Goal: Information Seeking & Learning: Learn about a topic

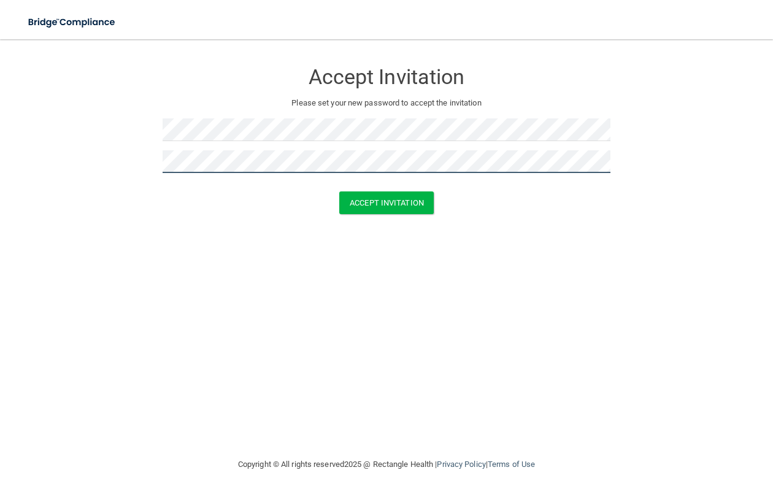
click at [339, 192] on button "Accept Invitation" at bounding box center [386, 203] width 95 height 23
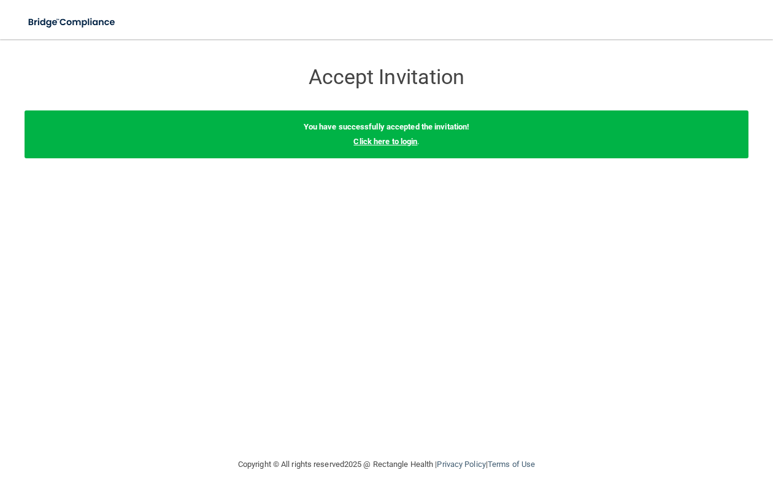
click at [379, 141] on link "Click here to login" at bounding box center [386, 141] width 64 height 9
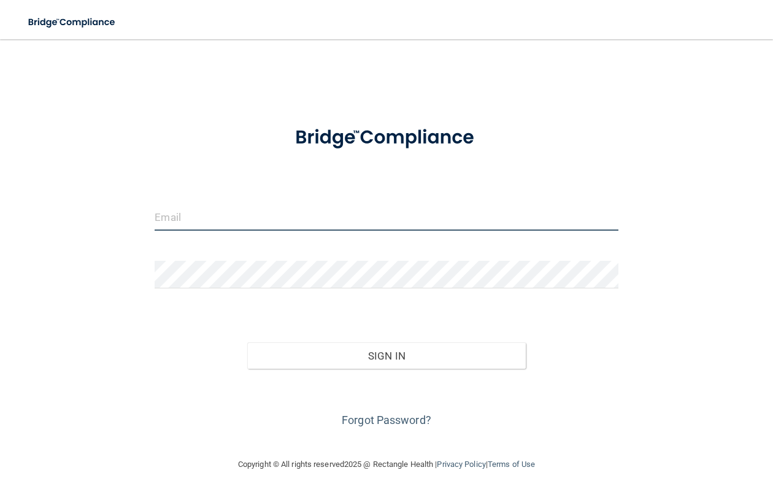
type input "[PERSON_NAME][EMAIL_ADDRESS][DOMAIN_NAME]"
click at [319, 216] on input "[PERSON_NAME][EMAIL_ADDRESS][DOMAIN_NAME]" at bounding box center [386, 217] width 463 height 28
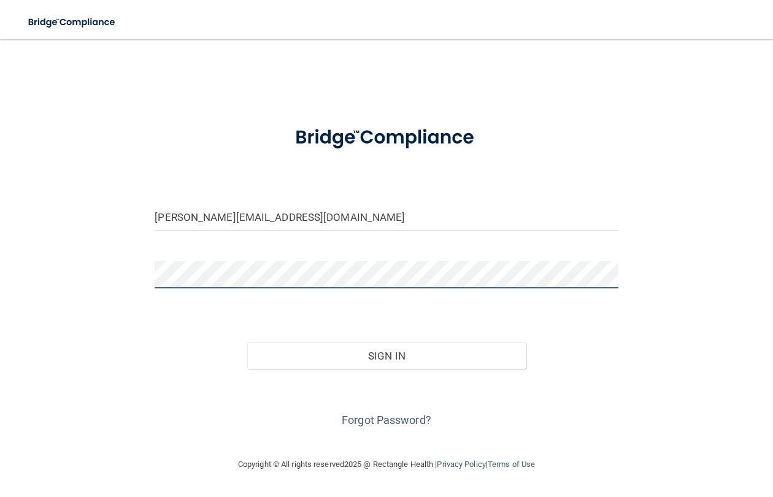
click at [53, 242] on div "[PERSON_NAME][EMAIL_ADDRESS][DOMAIN_NAME] Invalid email/password. You don't hav…" at bounding box center [387, 248] width 724 height 393
click at [247, 343] on button "Sign In" at bounding box center [386, 356] width 278 height 27
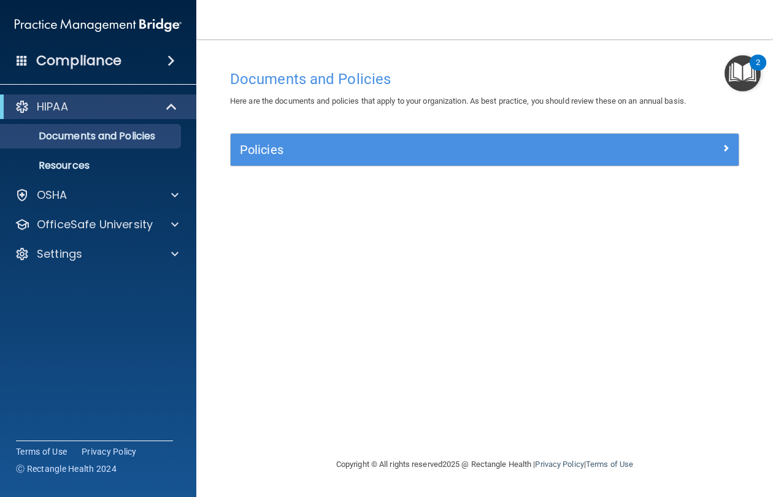
click at [554, 267] on div "Documents and Policies Here are the documents and policies that apply to your o…" at bounding box center [485, 260] width 528 height 393
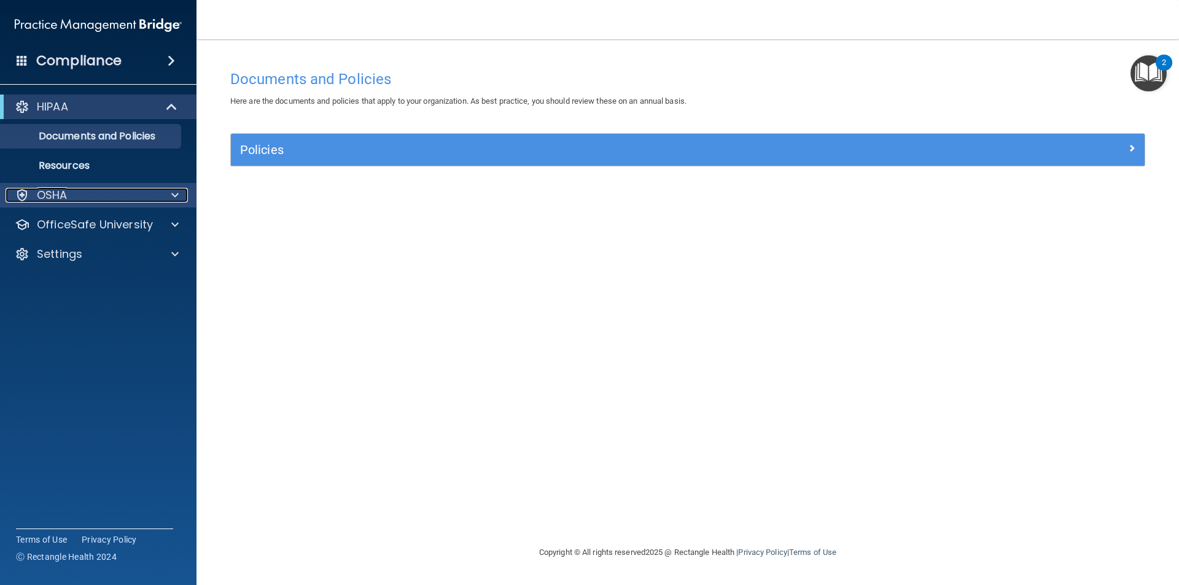
click at [61, 191] on p "OSHA" at bounding box center [52, 195] width 31 height 15
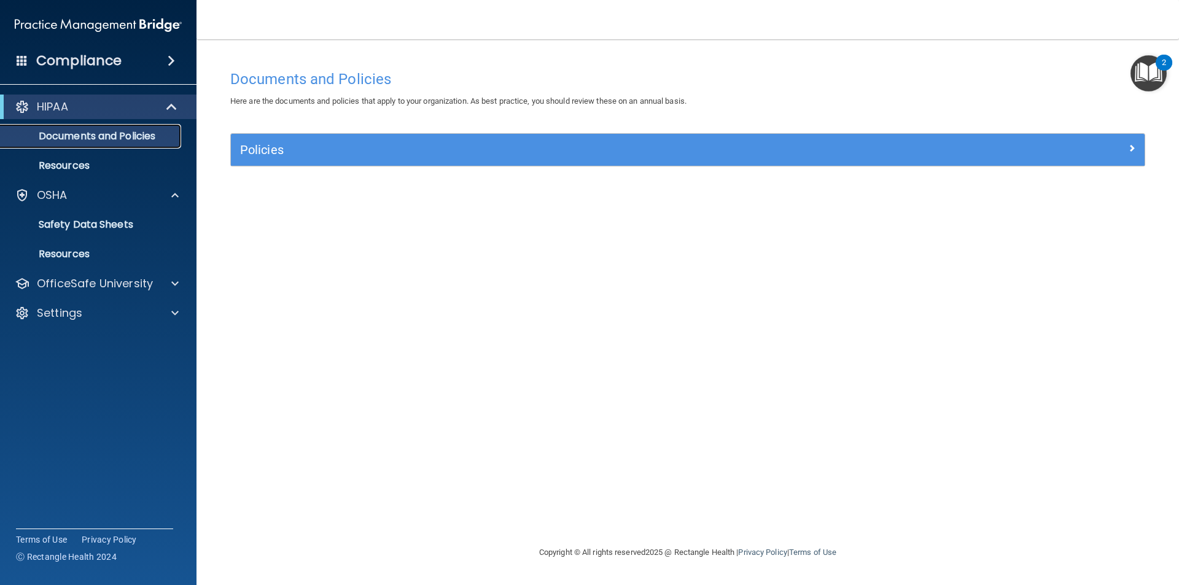
click at [99, 134] on p "Documents and Policies" at bounding box center [92, 136] width 168 height 12
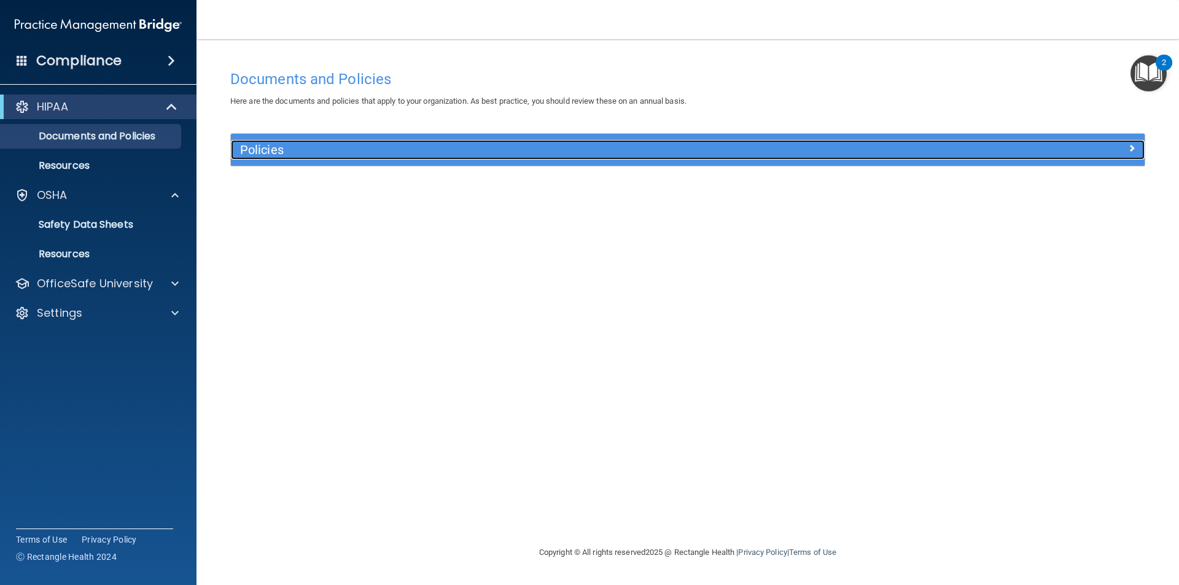
click at [264, 151] on h5 "Policies" at bounding box center [573, 150] width 667 height 14
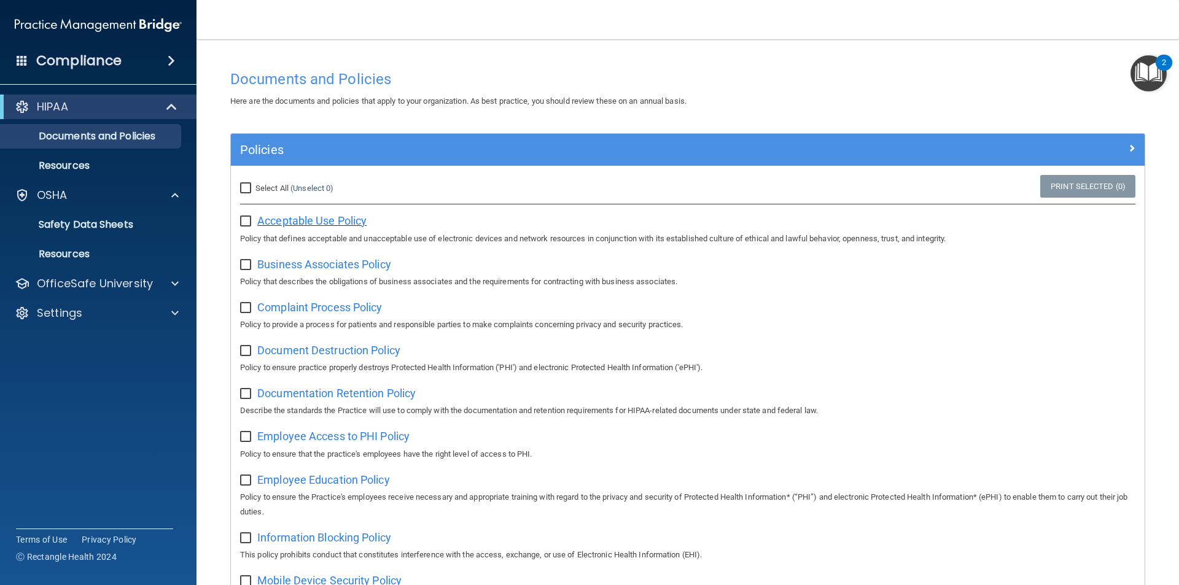
click at [320, 217] on span "Acceptable Use Policy" at bounding box center [311, 220] width 109 height 13
click at [246, 223] on input "checkbox" at bounding box center [247, 222] width 14 height 10
checkbox input "true"
click at [322, 265] on span "Business Associates Policy" at bounding box center [324, 264] width 134 height 13
click at [252, 264] on input "checkbox" at bounding box center [247, 265] width 14 height 10
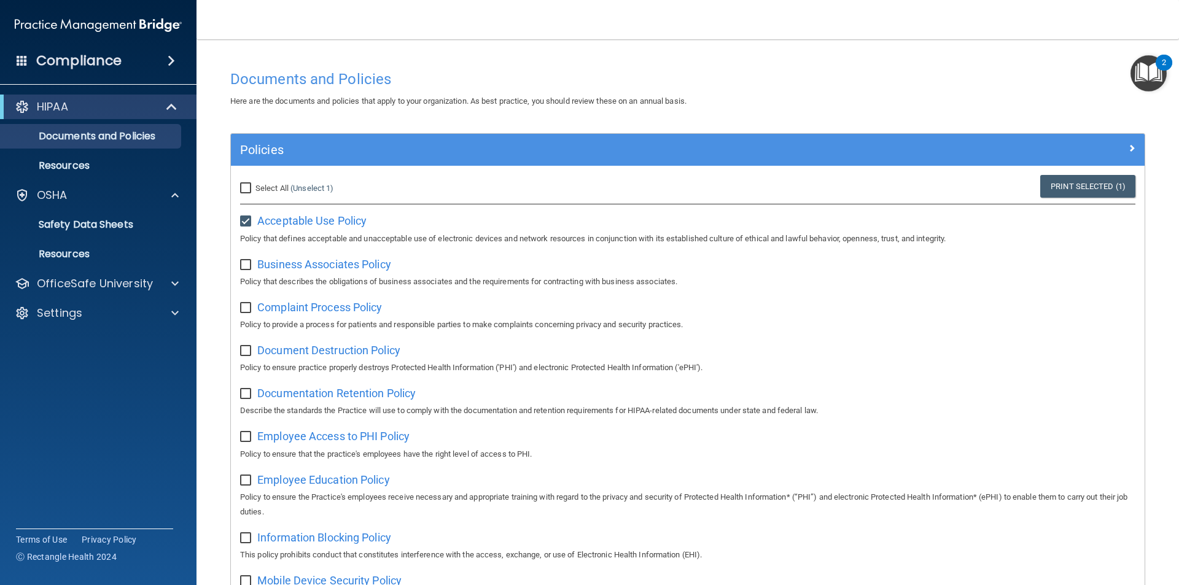
checkbox input "true"
click at [312, 305] on span "Complaint Process Policy" at bounding box center [319, 307] width 125 height 13
click at [247, 311] on input "checkbox" at bounding box center [247, 308] width 14 height 10
checkbox input "true"
click at [292, 348] on span "Document Destruction Policy" at bounding box center [328, 350] width 143 height 13
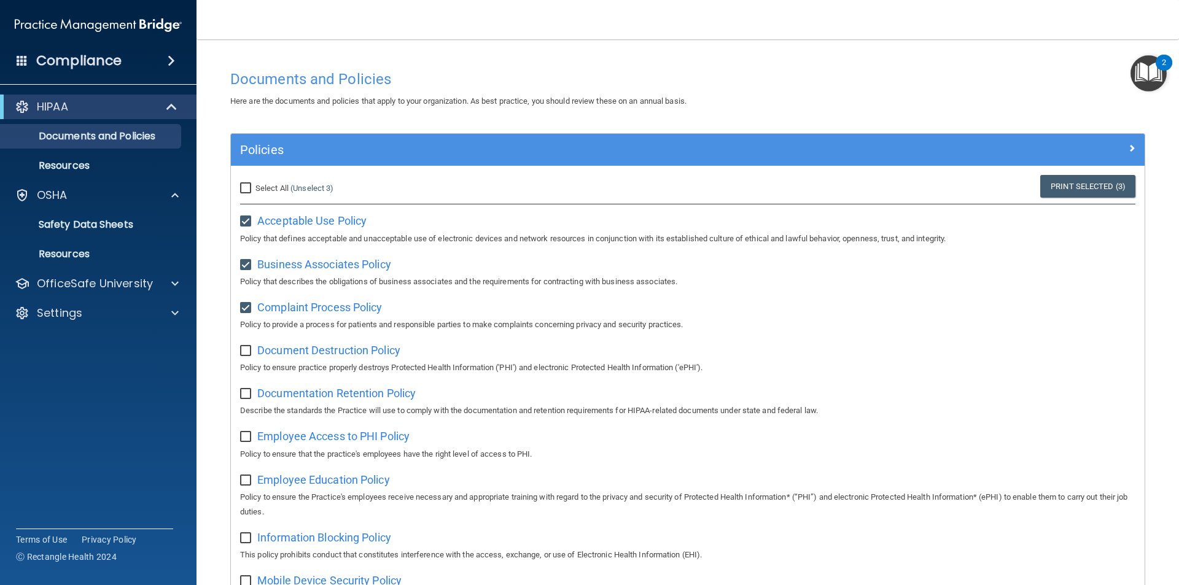
click at [249, 355] on input "checkbox" at bounding box center [247, 351] width 14 height 10
checkbox input "true"
click at [310, 393] on span "Documentation Retention Policy" at bounding box center [336, 393] width 158 height 13
click at [247, 399] on input "checkbox" at bounding box center [247, 394] width 14 height 10
checkbox input "true"
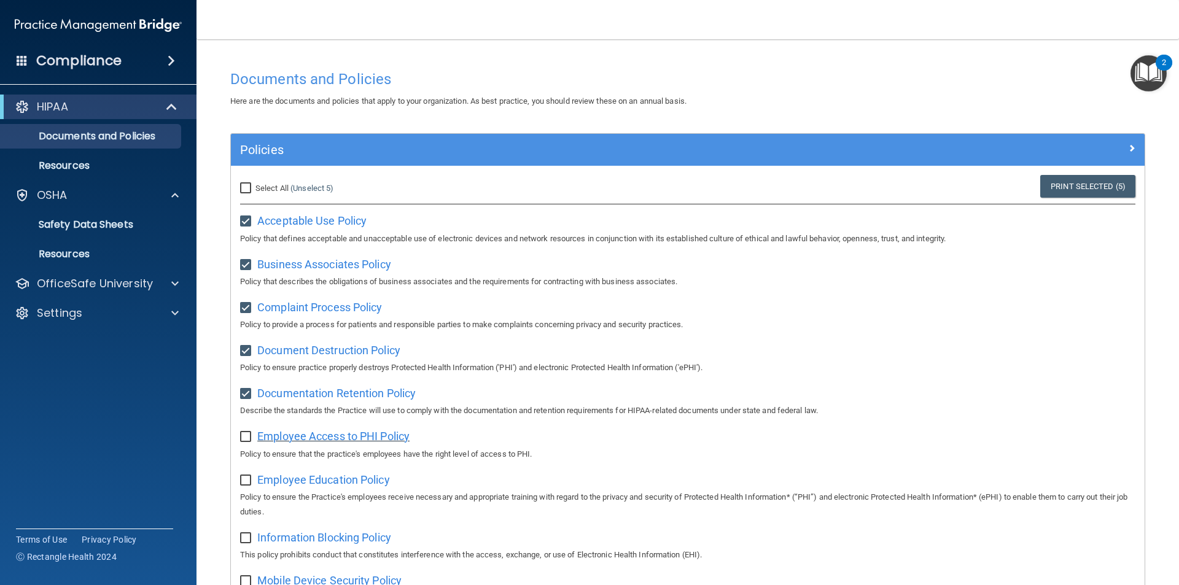
click at [302, 440] on span "Employee Access to PHI Policy" at bounding box center [333, 436] width 152 height 13
click at [327, 435] on span "Employee Access to PHI Policy" at bounding box center [333, 436] width 152 height 13
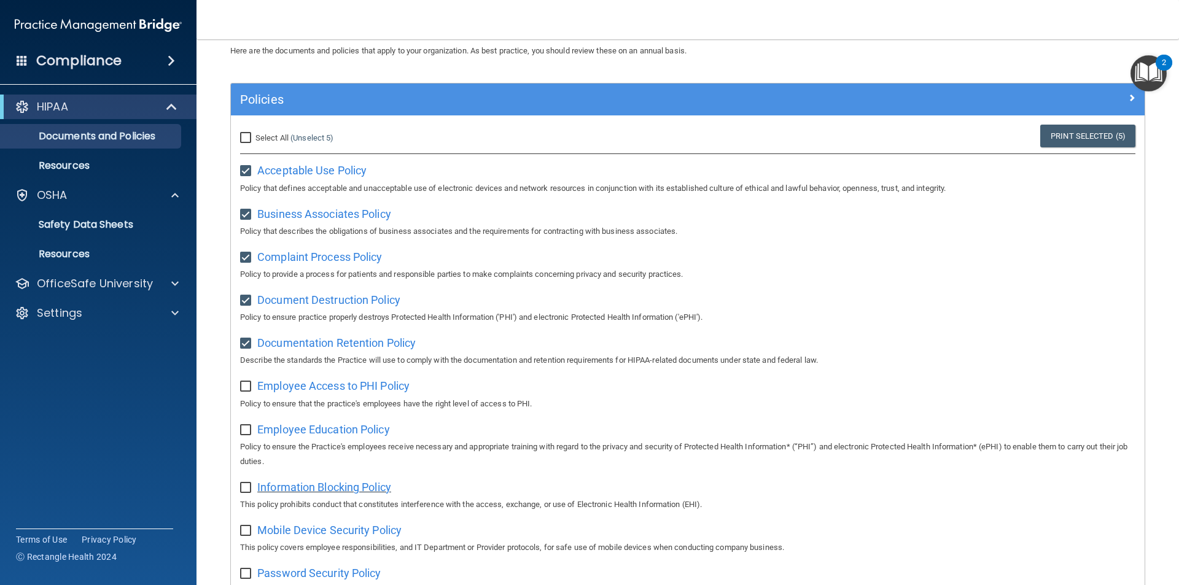
scroll to position [123, 0]
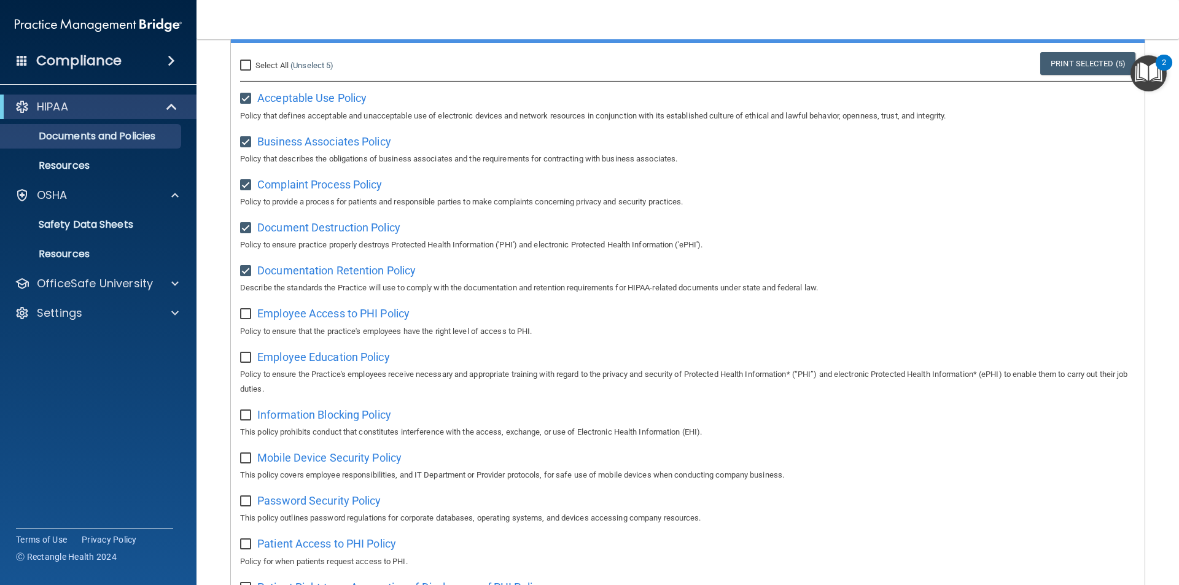
click at [247, 319] on input "checkbox" at bounding box center [247, 314] width 14 height 10
checkbox input "true"
click at [284, 357] on span "Employee Education Policy" at bounding box center [323, 357] width 133 height 13
click at [249, 368] on div "Employee Education Policy Policy to ensure the Practice's employees receive nec…" at bounding box center [687, 372] width 895 height 50
click at [248, 368] on div "Employee Education Policy Policy to ensure the Practice's employees receive nec…" at bounding box center [687, 372] width 895 height 50
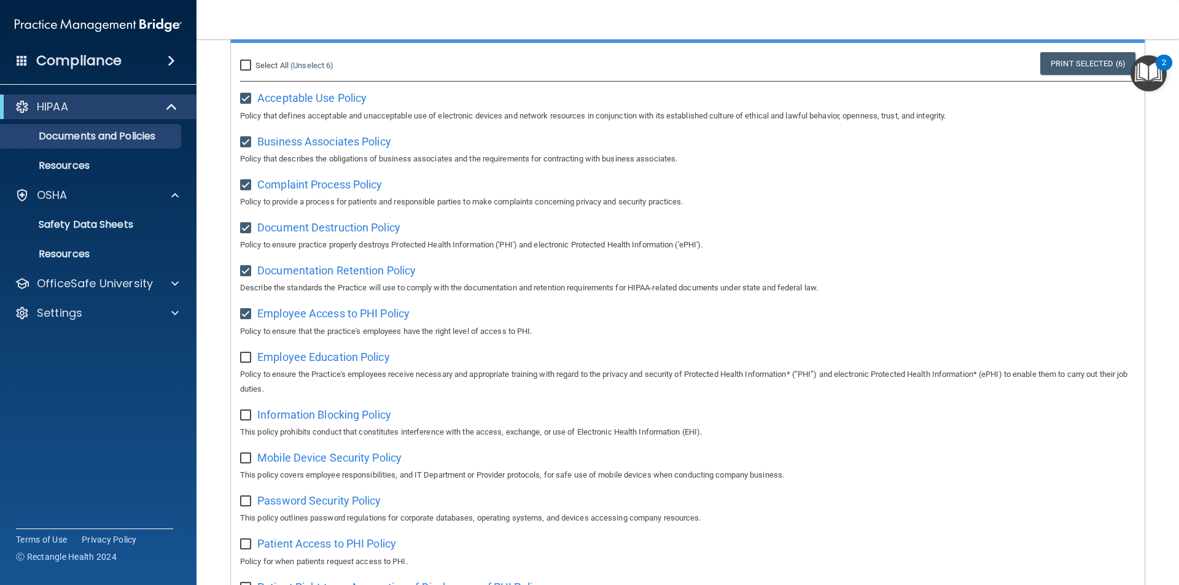
click at [249, 363] on input "checkbox" at bounding box center [247, 358] width 14 height 10
checkbox input "true"
click at [282, 421] on span "Information Blocking Policy" at bounding box center [324, 414] width 134 height 13
click at [248, 420] on input "checkbox" at bounding box center [247, 416] width 14 height 10
checkbox input "true"
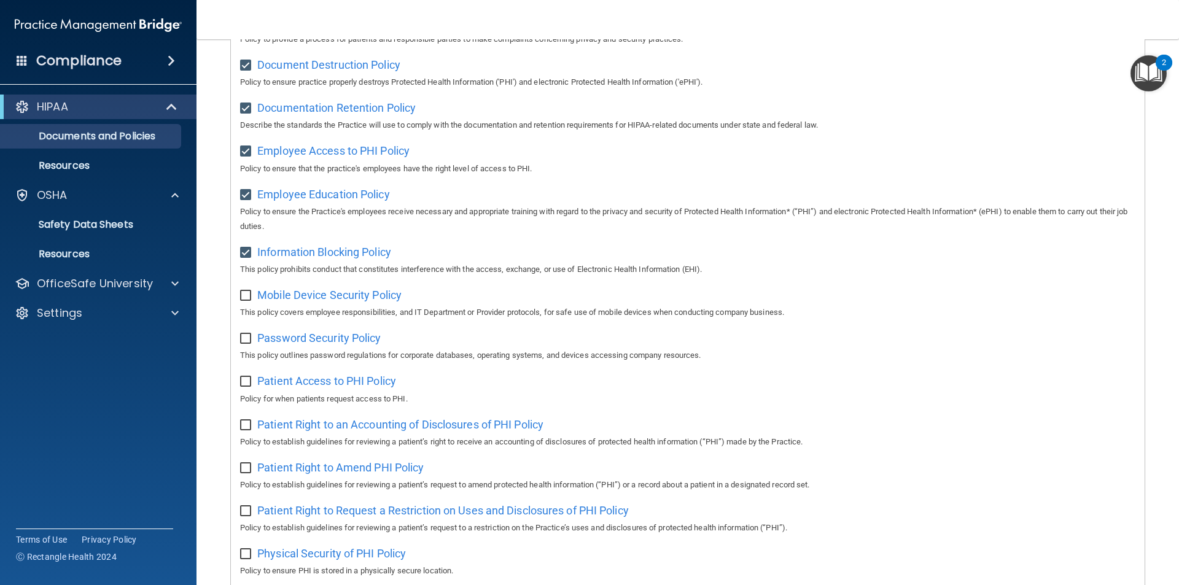
scroll to position [307, 0]
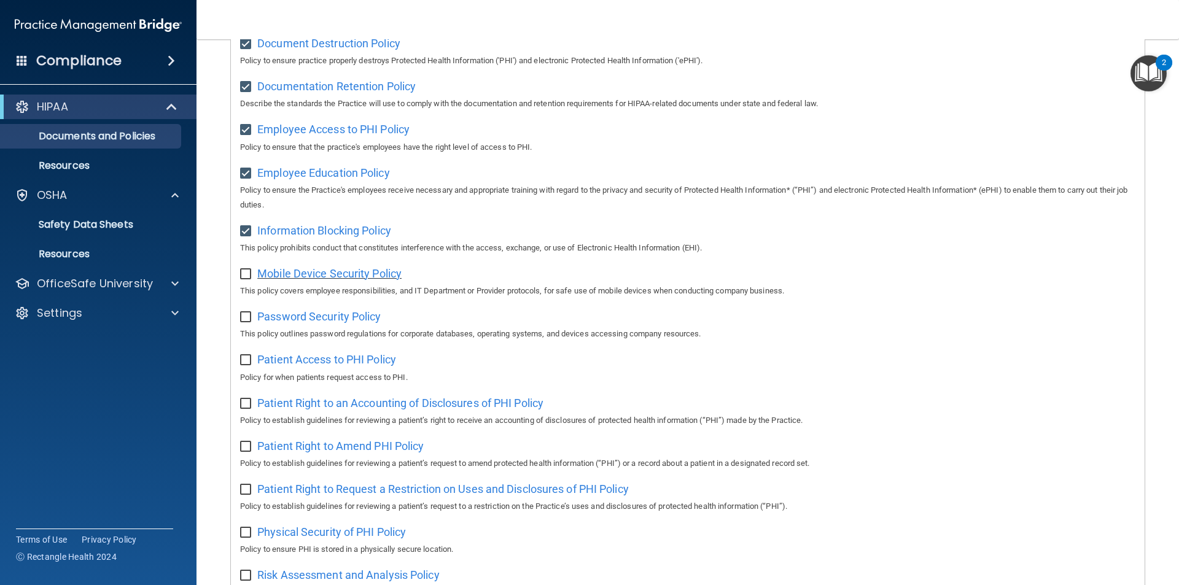
click at [332, 280] on span "Mobile Device Security Policy" at bounding box center [329, 273] width 144 height 13
click at [243, 279] on input "checkbox" at bounding box center [247, 274] width 14 height 10
checkbox input "true"
click at [247, 322] on input "checkbox" at bounding box center [247, 317] width 14 height 10
checkbox input "true"
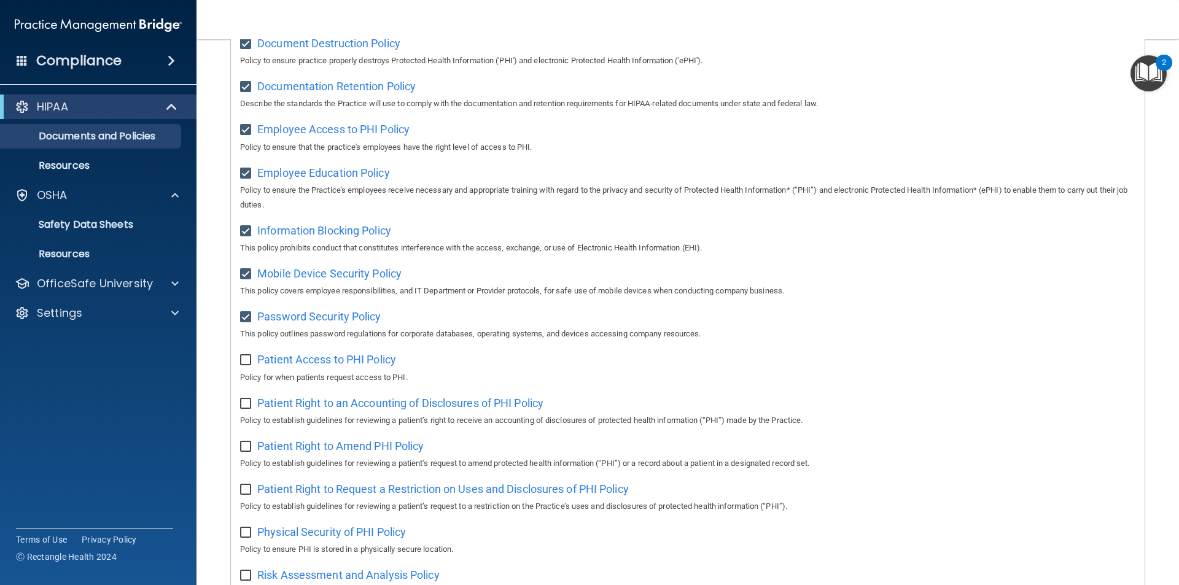
click at [242, 365] on input "checkbox" at bounding box center [247, 360] width 14 height 10
checkbox input "true"
click at [241, 419] on div "Patient Right to an Accounting of Disclosures of PHI Policy Policy to establish…" at bounding box center [687, 410] width 895 height 35
click at [244, 409] on input "checkbox" at bounding box center [247, 404] width 14 height 10
checkbox input "true"
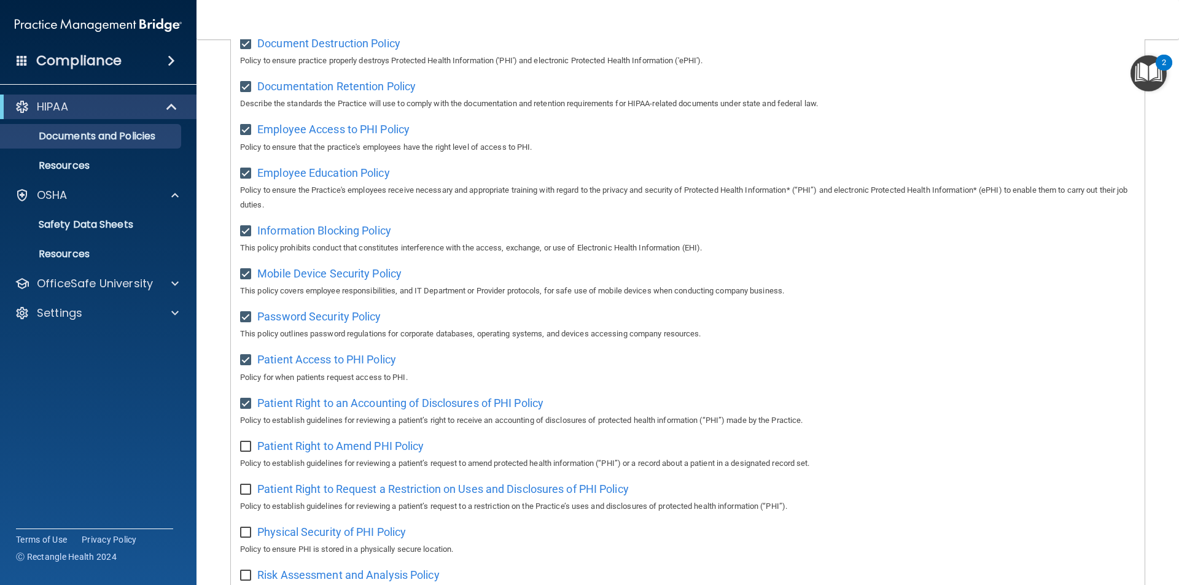
click at [245, 461] on div "Patient Right to Amend PHI Policy Policy to establish guidelines for reviewing …" at bounding box center [687, 453] width 895 height 35
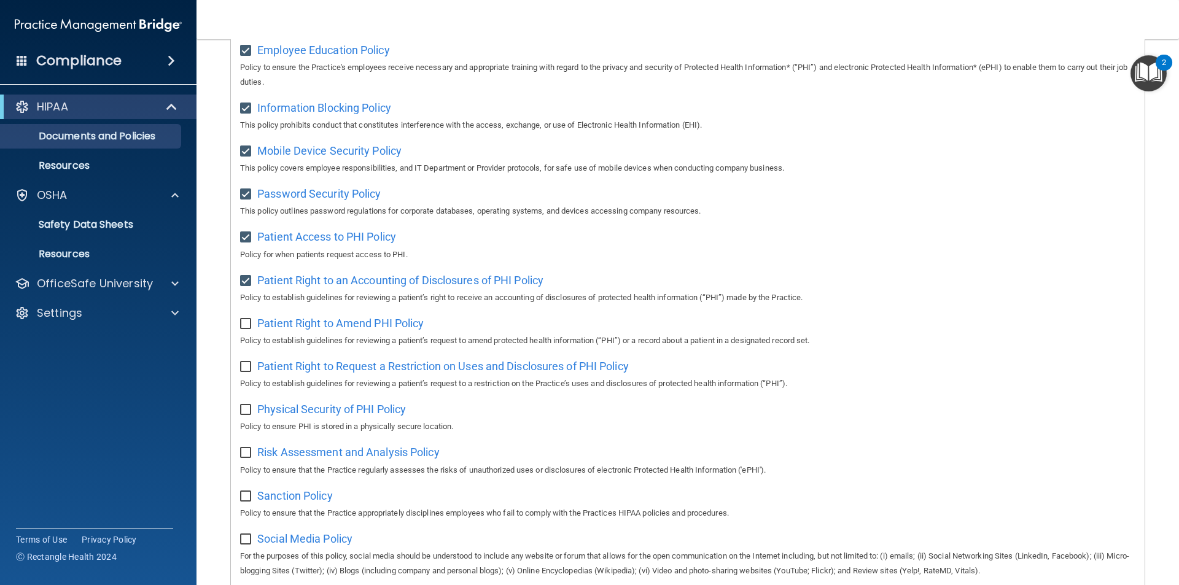
click at [245, 329] on input "checkbox" at bounding box center [247, 324] width 14 height 10
checkbox input "true"
click at [246, 372] on input "checkbox" at bounding box center [247, 367] width 14 height 10
checkbox input "true"
click at [247, 415] on input "checkbox" at bounding box center [247, 410] width 14 height 10
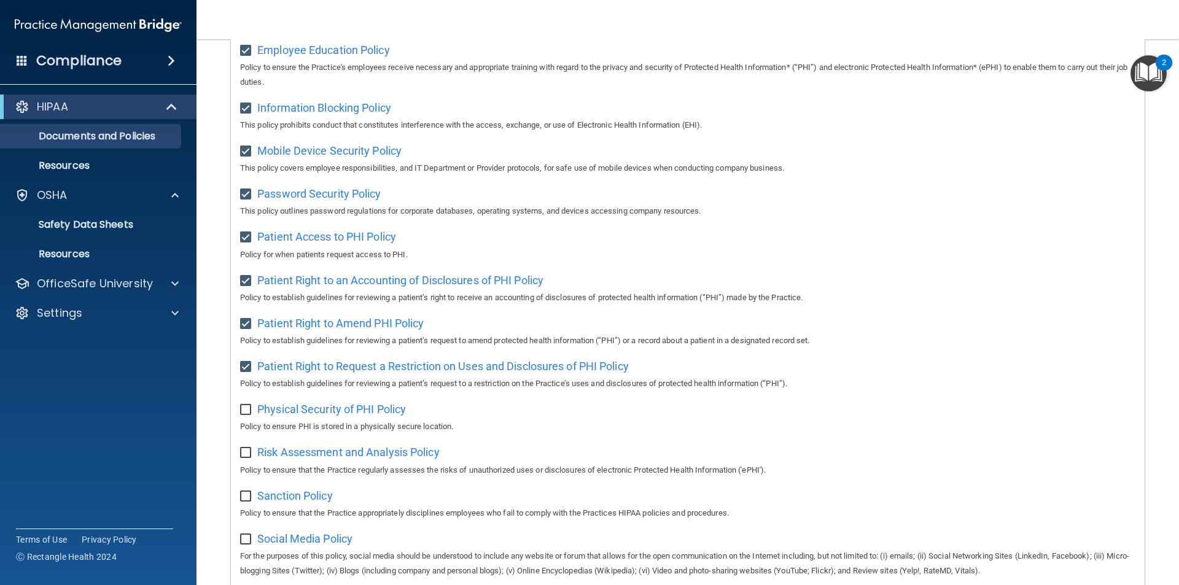
checkbox input "true"
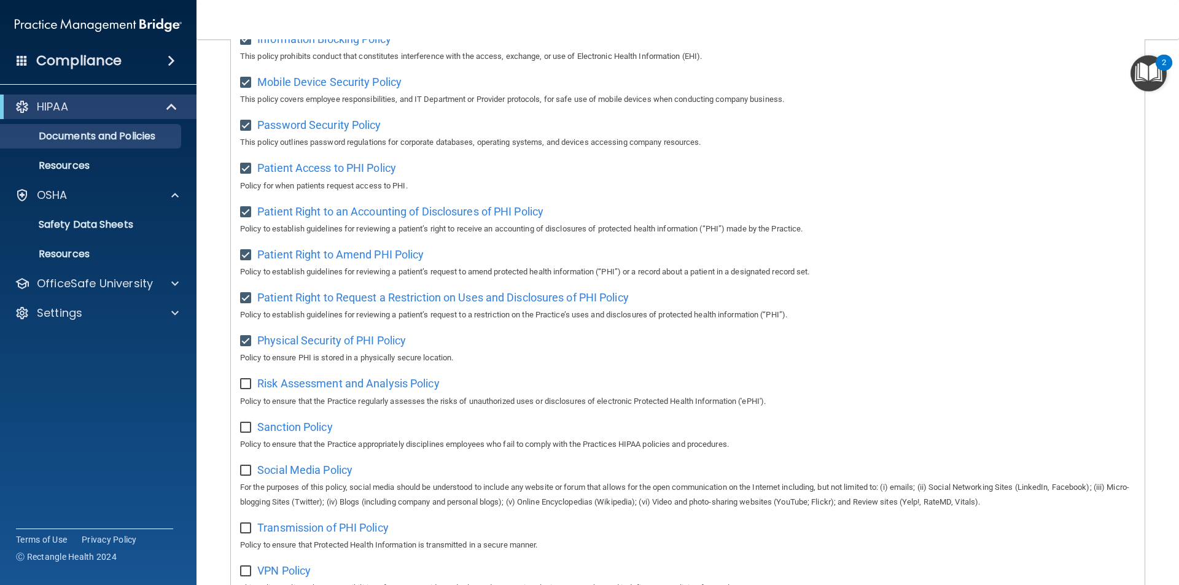
scroll to position [552, 0]
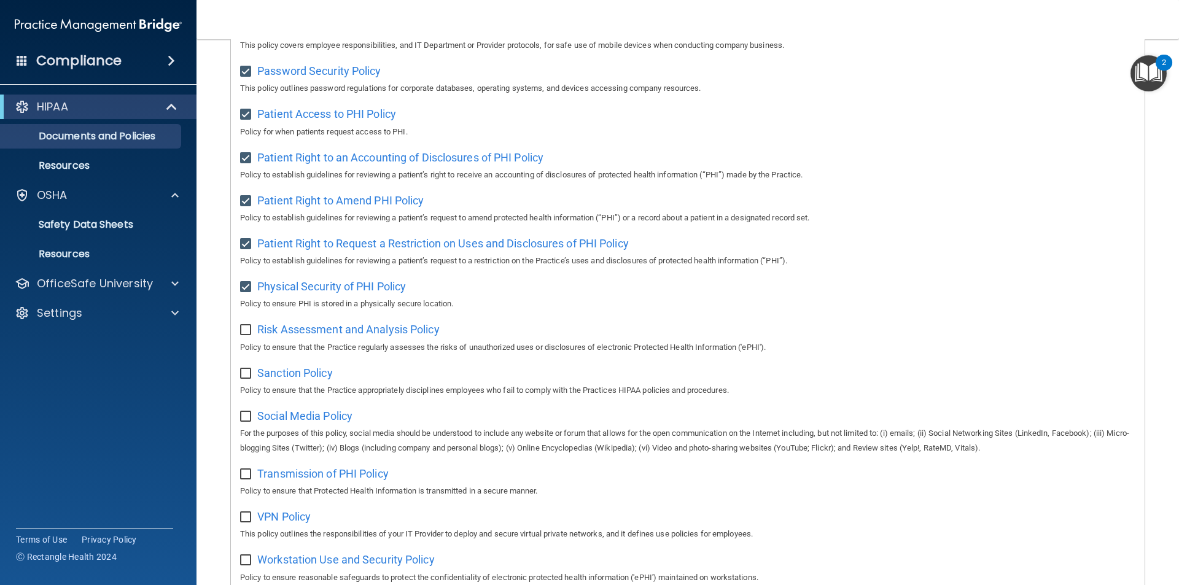
click at [249, 329] on label at bounding box center [247, 326] width 15 height 14
click at [249, 329] on input "checkbox" at bounding box center [247, 330] width 14 height 10
checkbox input "true"
click at [251, 379] on input "checkbox" at bounding box center [247, 374] width 14 height 10
checkbox input "true"
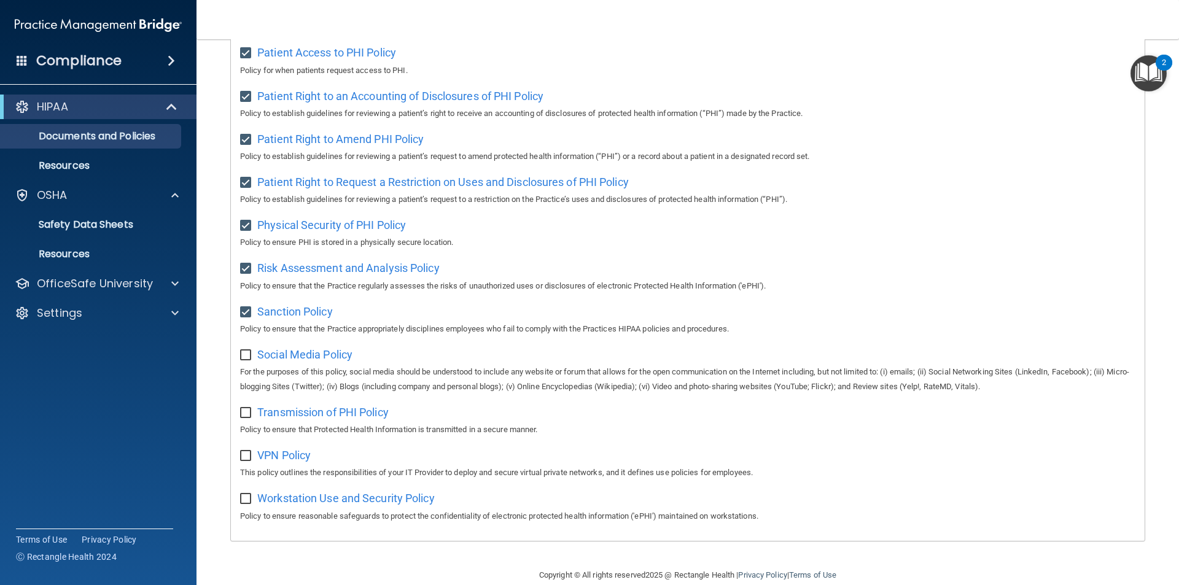
scroll to position [646, 0]
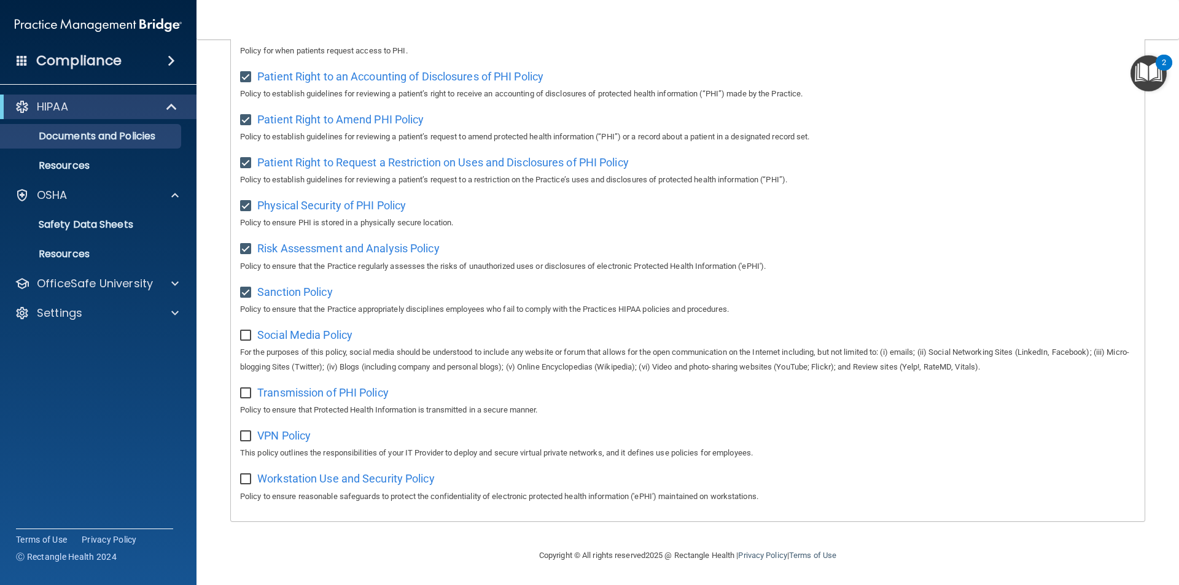
click at [246, 336] on input "checkbox" at bounding box center [247, 336] width 14 height 10
checkbox input "true"
click at [251, 401] on div "Transmission of PHI Policy Policy to ensure that Protected Health Information i…" at bounding box center [687, 399] width 895 height 35
click at [246, 393] on input "checkbox" at bounding box center [247, 394] width 14 height 10
checkbox input "true"
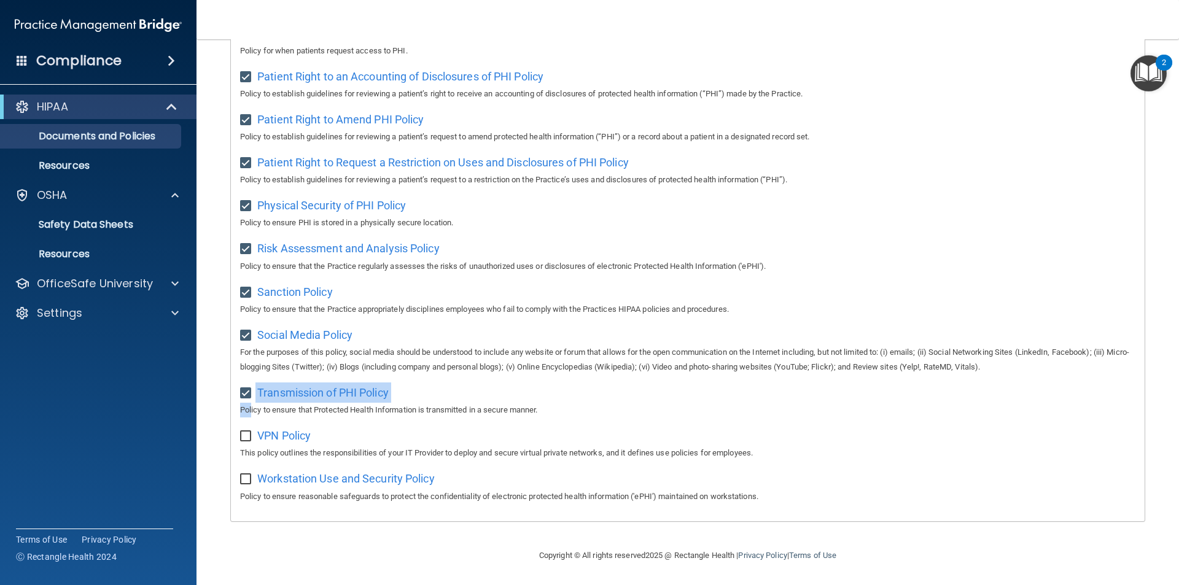
click at [249, 432] on input "checkbox" at bounding box center [247, 437] width 14 height 10
checkbox input "true"
drag, startPoint x: 240, startPoint y: 477, endPoint x: 242, endPoint y: 467, distance: 10.0
click at [241, 477] on input "checkbox" at bounding box center [247, 480] width 14 height 10
checkbox input "true"
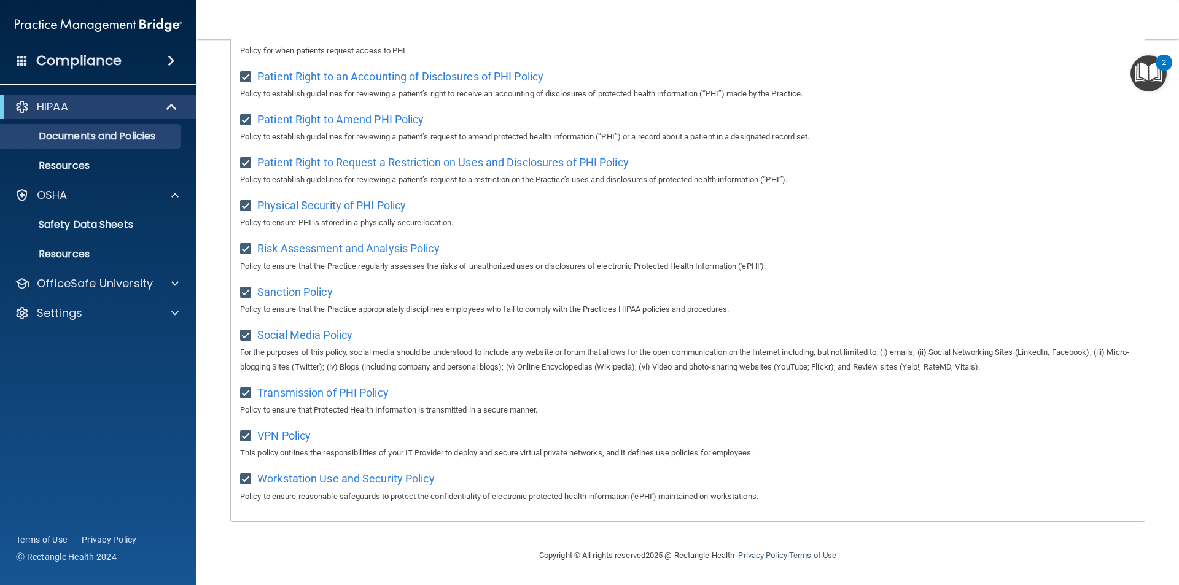
click at [309, 497] on footer "Copyright © All rights reserved 2025 @ Rectangle Health | Privacy Policy | Term…" at bounding box center [687, 554] width 933 height 37
click at [133, 167] on p "Resources" at bounding box center [92, 166] width 168 height 12
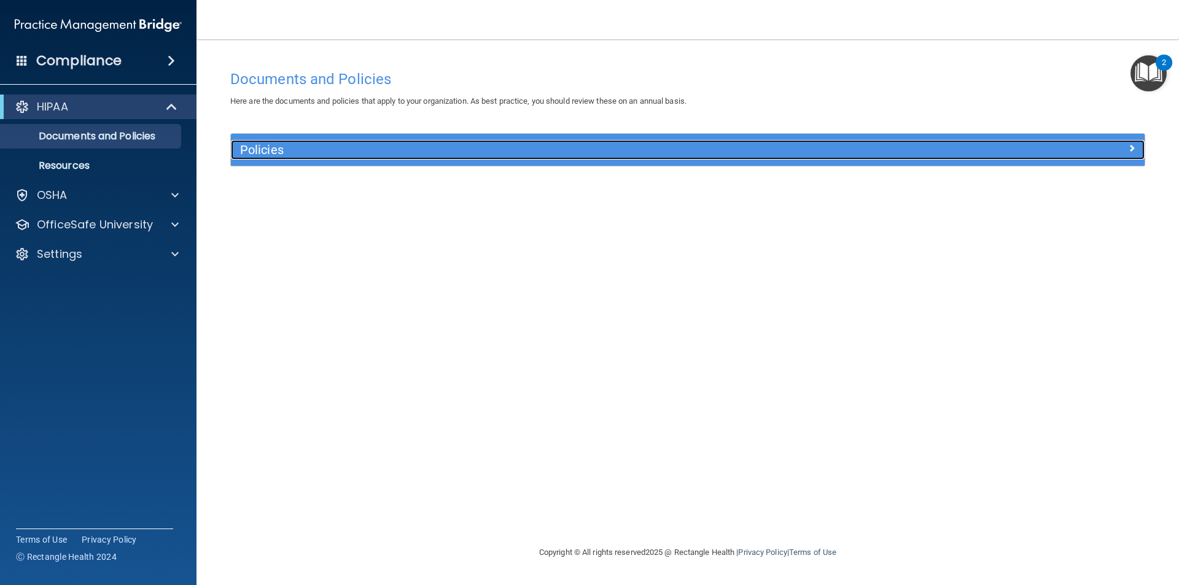
click at [323, 147] on h5 "Policies" at bounding box center [573, 150] width 667 height 14
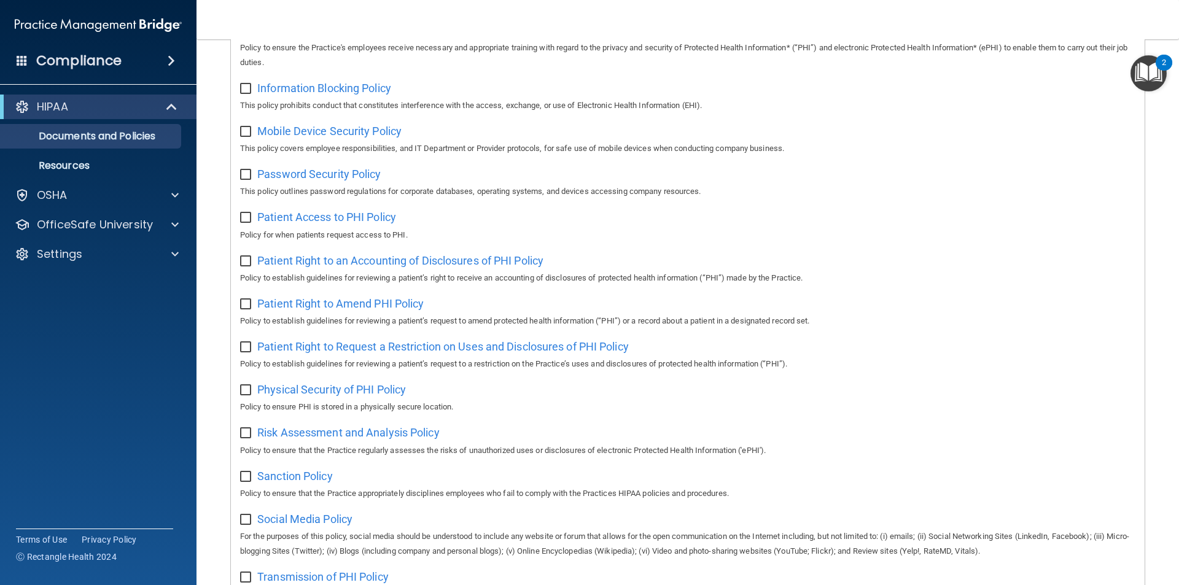
scroll to position [646, 0]
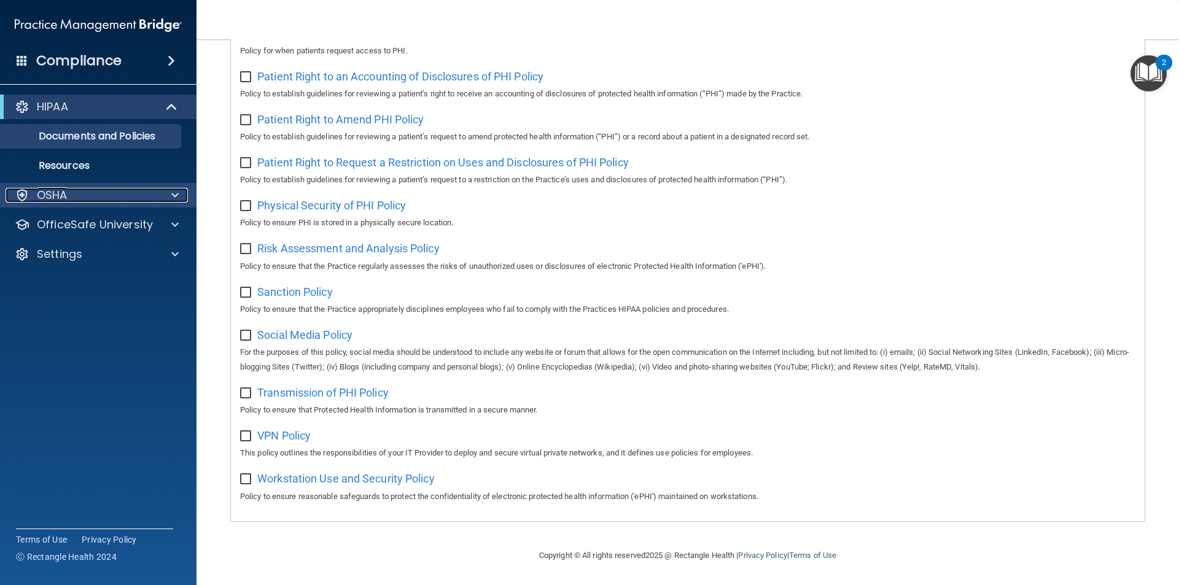
click at [90, 202] on div "OSHA" at bounding box center [82, 195] width 152 height 15
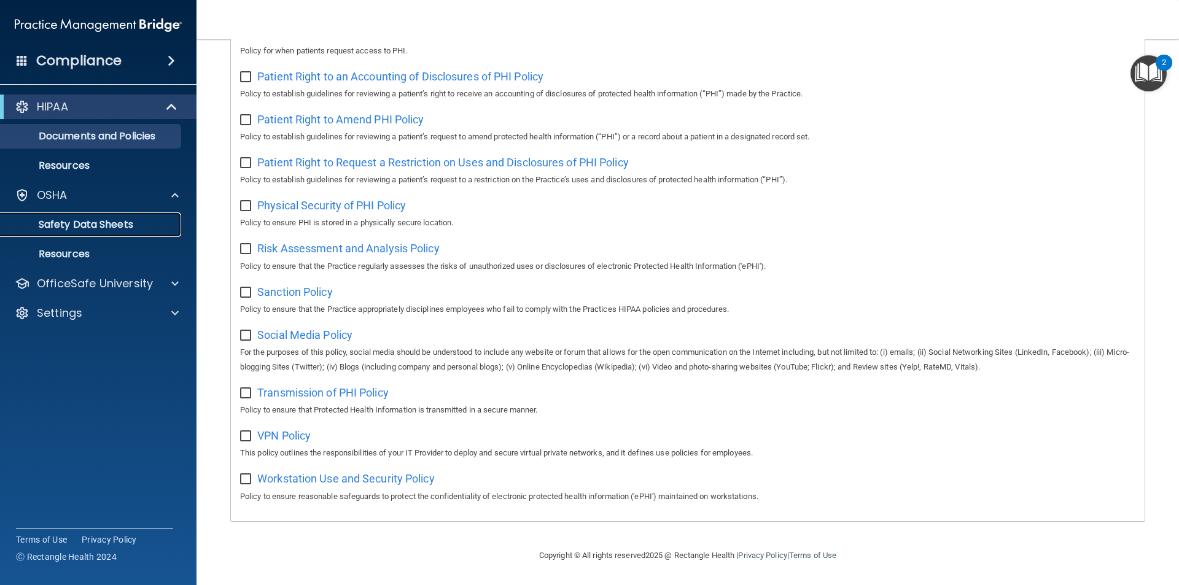
click at [82, 227] on p "Safety Data Sheets" at bounding box center [92, 225] width 168 height 12
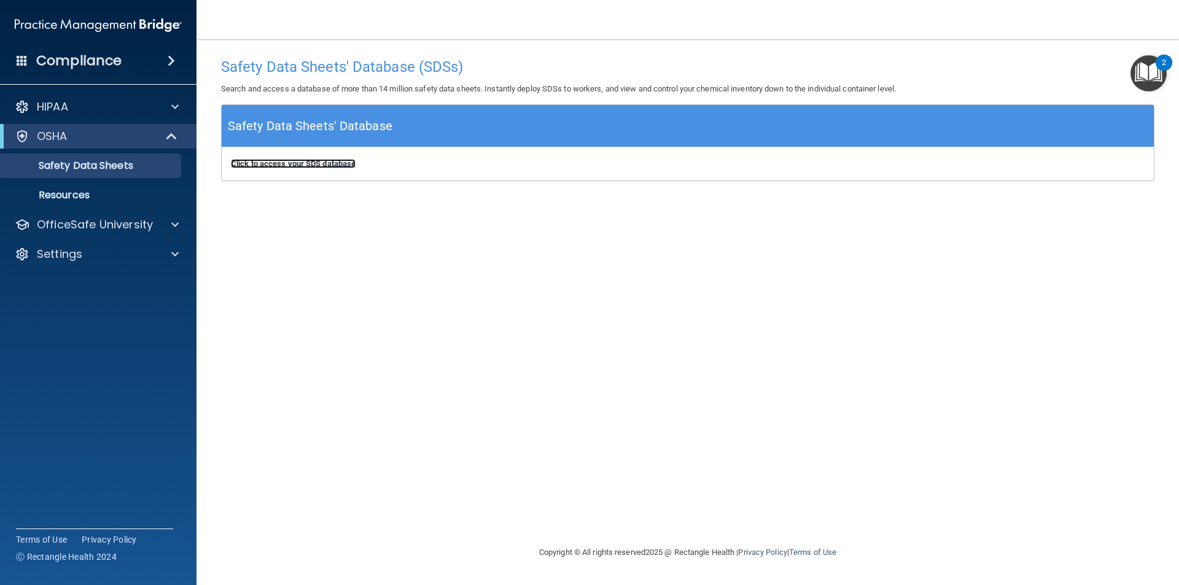
click at [324, 160] on b "Click to access your SDS database" at bounding box center [293, 163] width 125 height 9
click at [100, 232] on div "OfficeSafe University" at bounding box center [98, 224] width 197 height 25
click at [176, 228] on span at bounding box center [174, 224] width 7 height 15
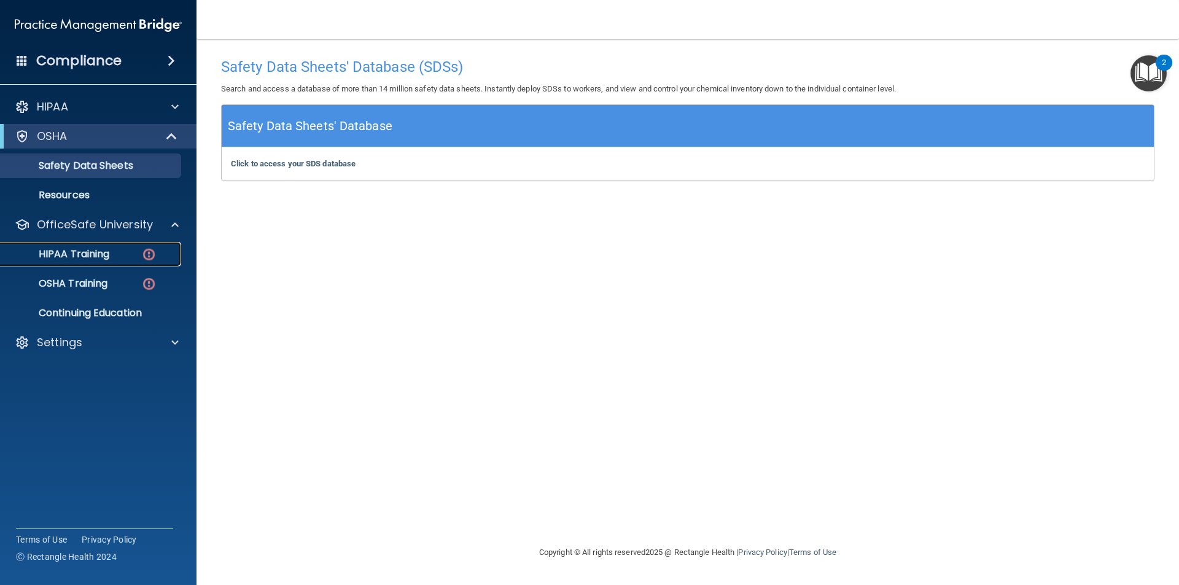
click at [109, 259] on p "HIPAA Training" at bounding box center [58, 254] width 101 height 12
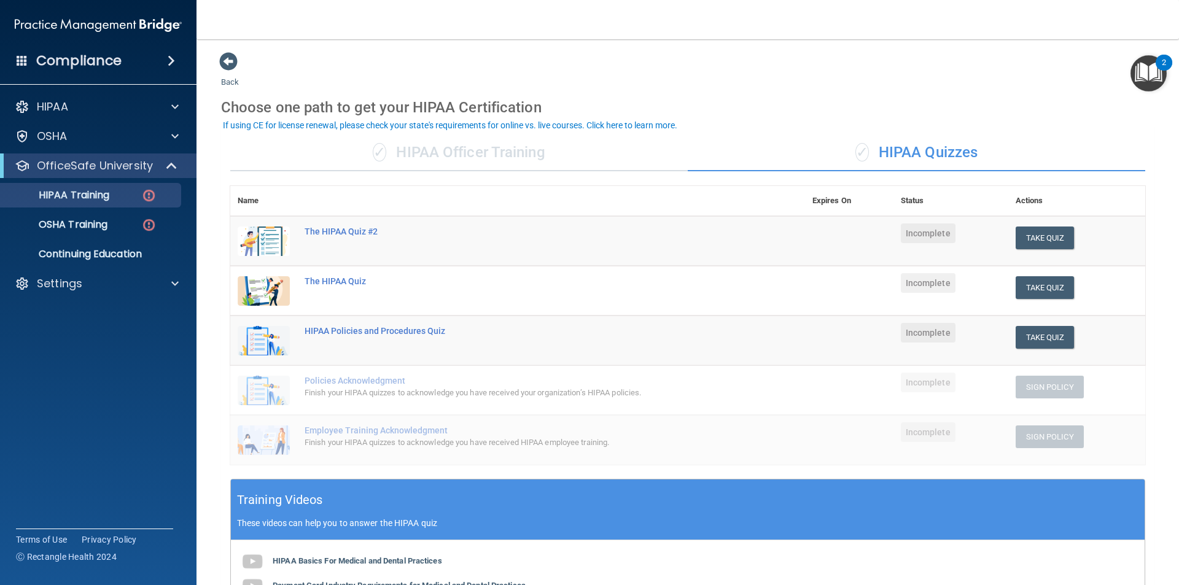
click at [373, 152] on span "✓" at bounding box center [380, 152] width 14 height 18
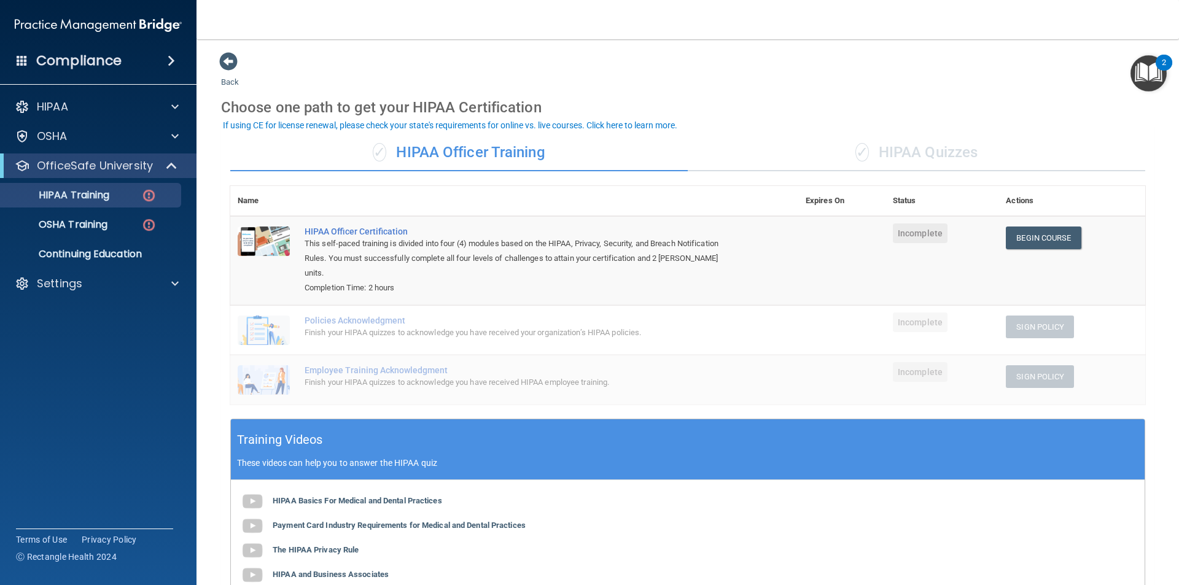
click at [804, 148] on div "✓ HIPAA Quizzes" at bounding box center [916, 152] width 457 height 37
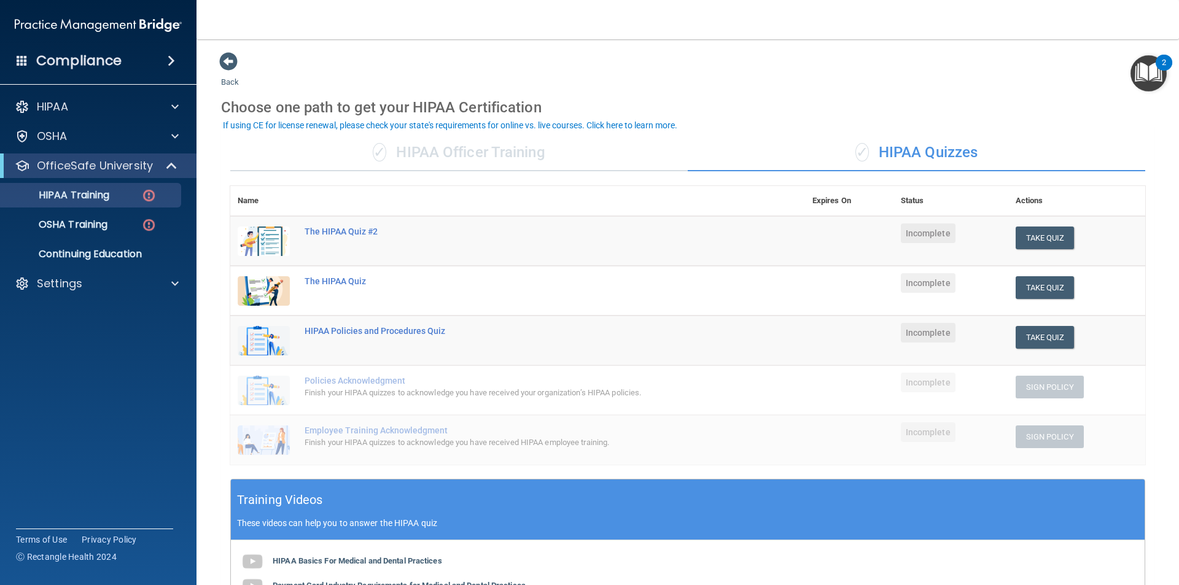
click at [82, 237] on ul "HIPAA Training OSHA Training Continuing Education" at bounding box center [99, 222] width 222 height 88
click at [79, 220] on p "OSHA Training" at bounding box center [57, 225] width 99 height 12
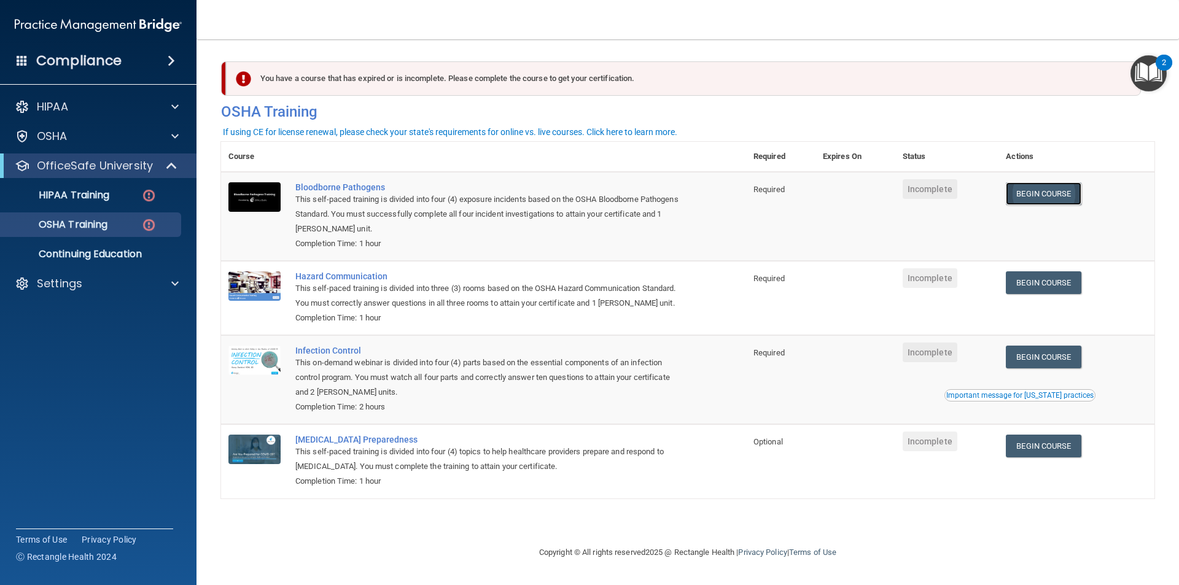
click at [1033, 200] on link "Begin Course" at bounding box center [1043, 193] width 75 height 23
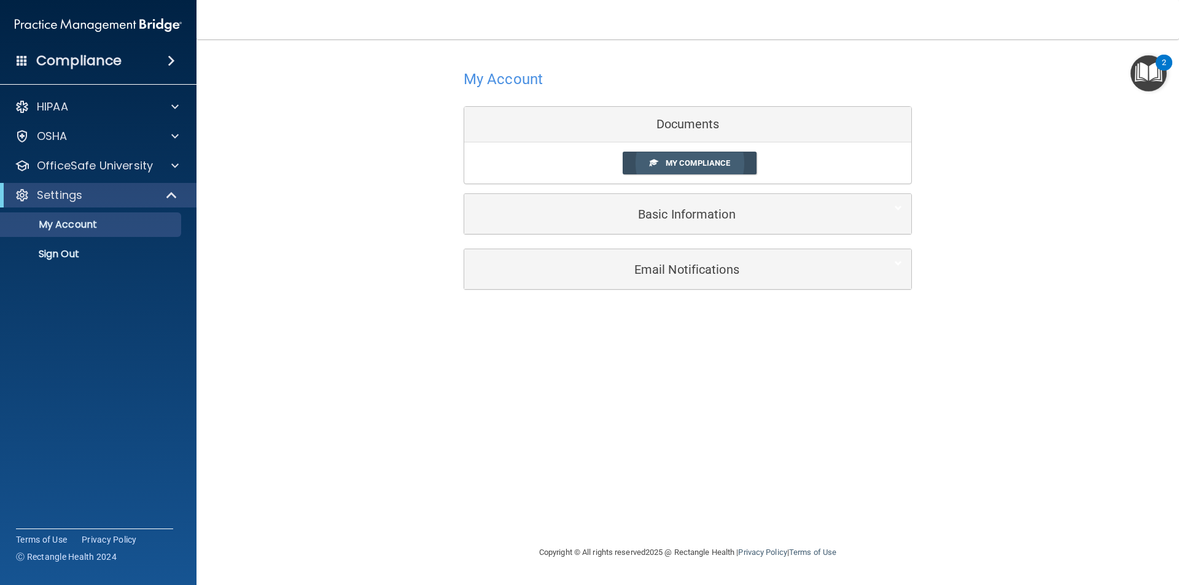
click at [689, 167] on span "My Compliance" at bounding box center [697, 162] width 64 height 9
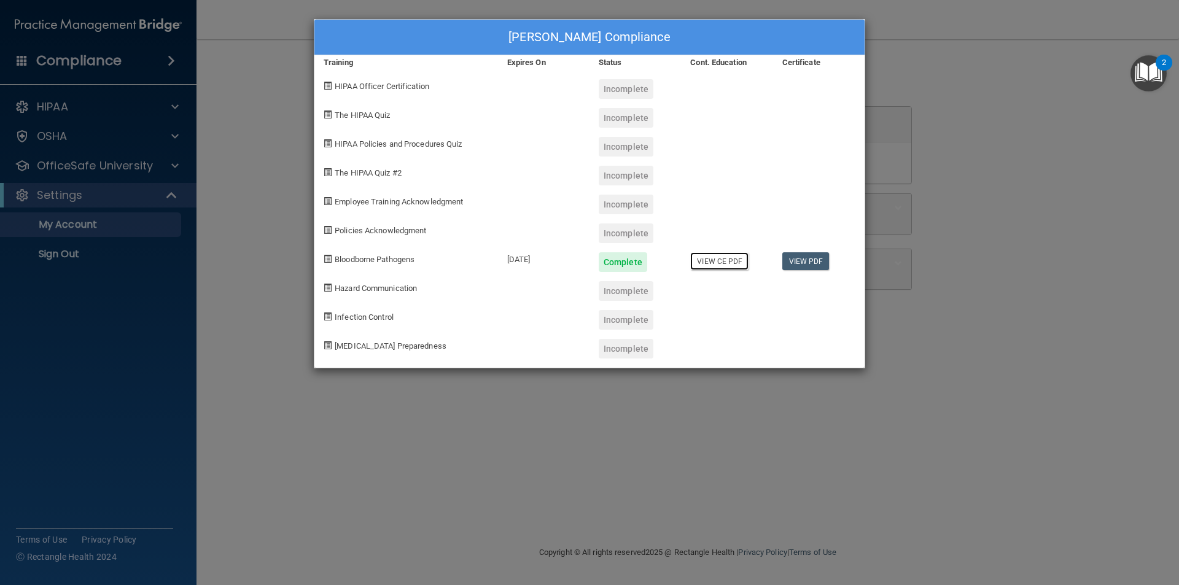
click at [707, 258] on link "View CE PDF" at bounding box center [719, 261] width 58 height 18
click at [681, 476] on div "[PERSON_NAME] Compliance Training Expires On Status Cont. Education Certificate…" at bounding box center [589, 292] width 1179 height 585
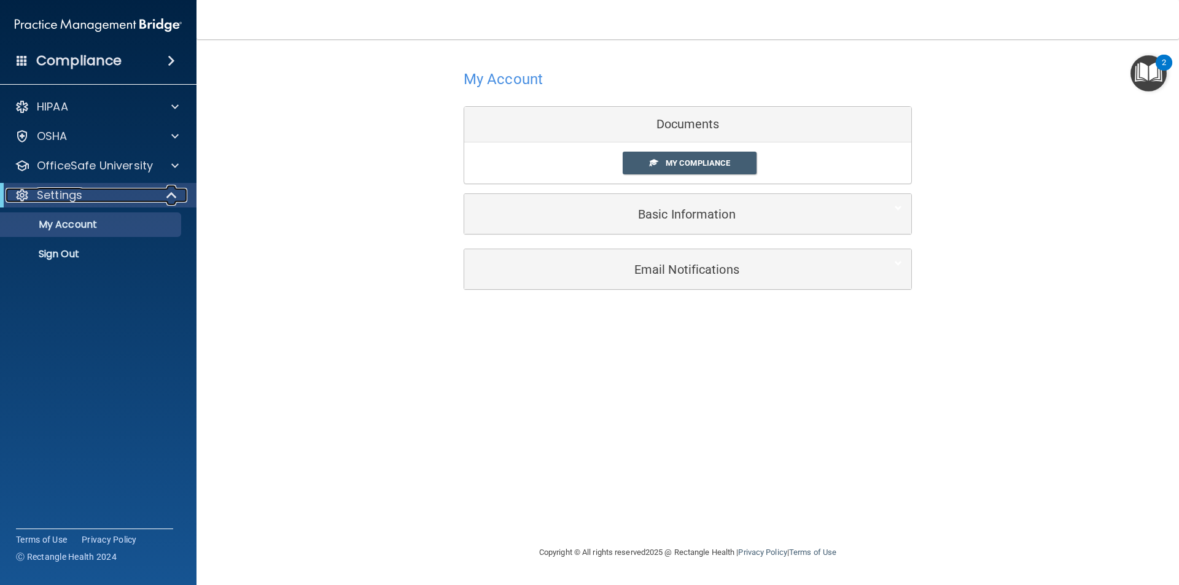
click at [132, 201] on div "Settings" at bounding box center [82, 195] width 152 height 15
click at [175, 165] on span at bounding box center [174, 165] width 7 height 15
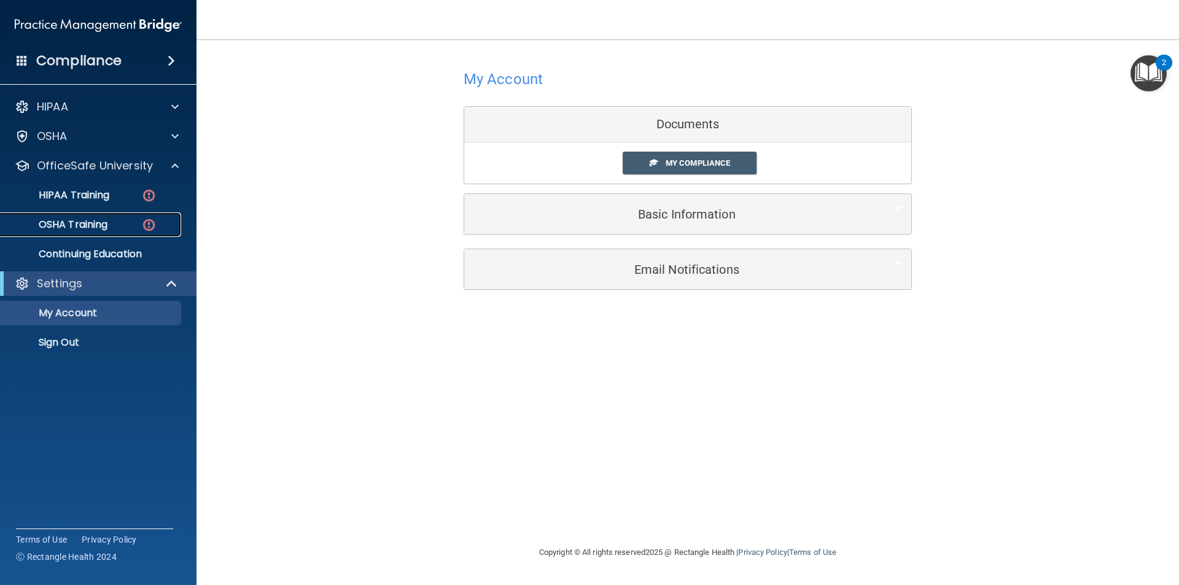
click at [110, 229] on div "OSHA Training" at bounding box center [92, 225] width 168 height 12
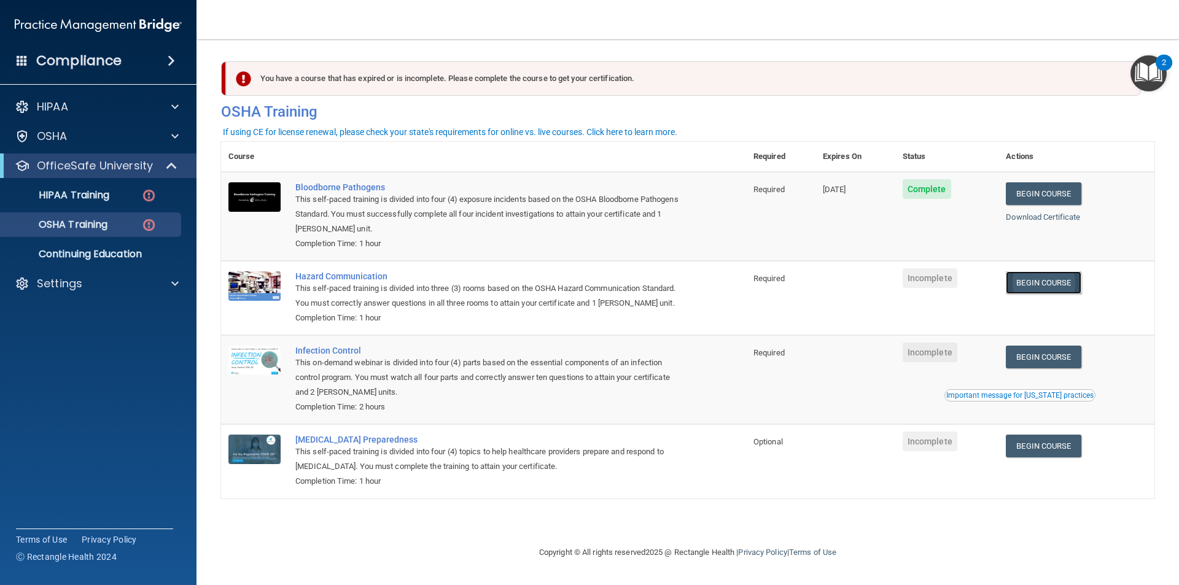
click at [1056, 285] on link "Begin Course" at bounding box center [1043, 282] width 75 height 23
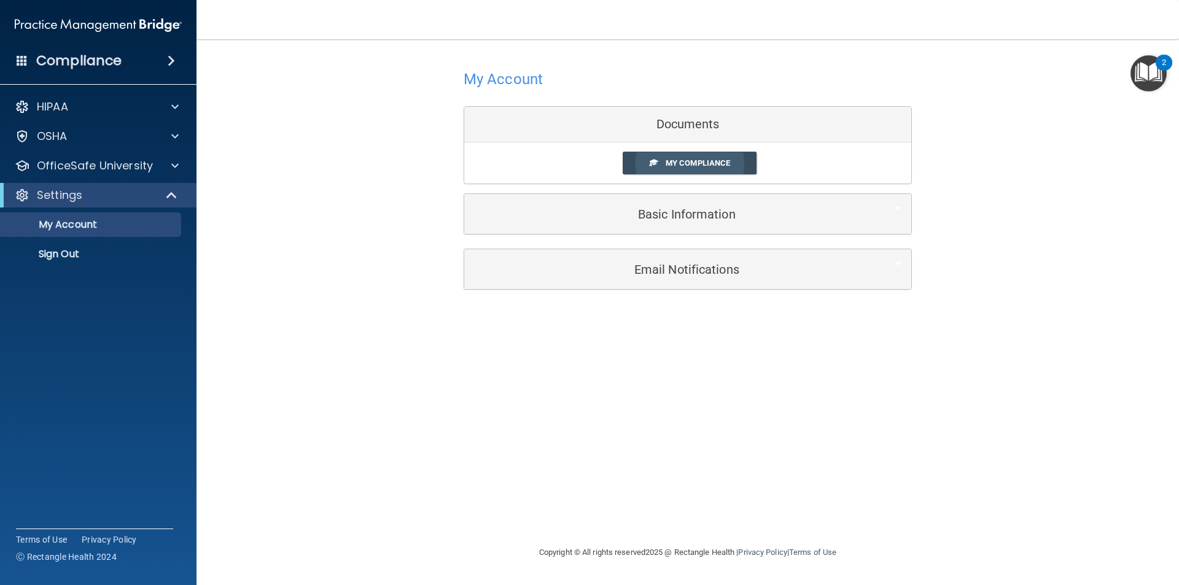
click at [667, 161] on span "My Compliance" at bounding box center [697, 162] width 64 height 9
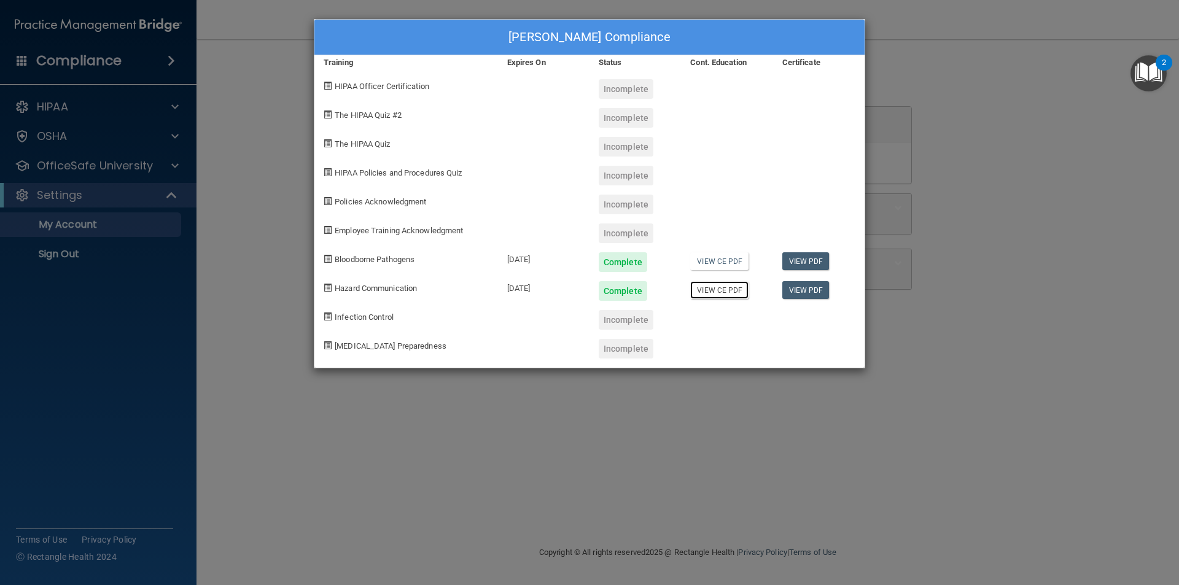
click at [716, 296] on link "View CE PDF" at bounding box center [719, 290] width 58 height 18
click at [1022, 120] on div "Bailey Fielder's Compliance Training Expires On Status Cont. Education Certific…" at bounding box center [589, 292] width 1179 height 585
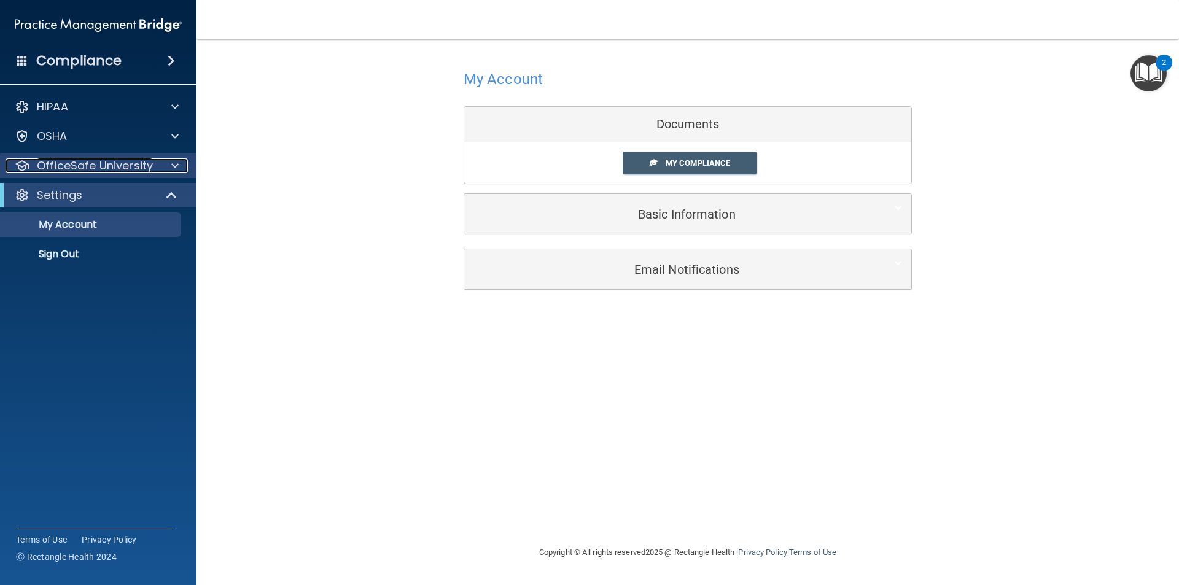
click at [168, 165] on div at bounding box center [173, 165] width 31 height 15
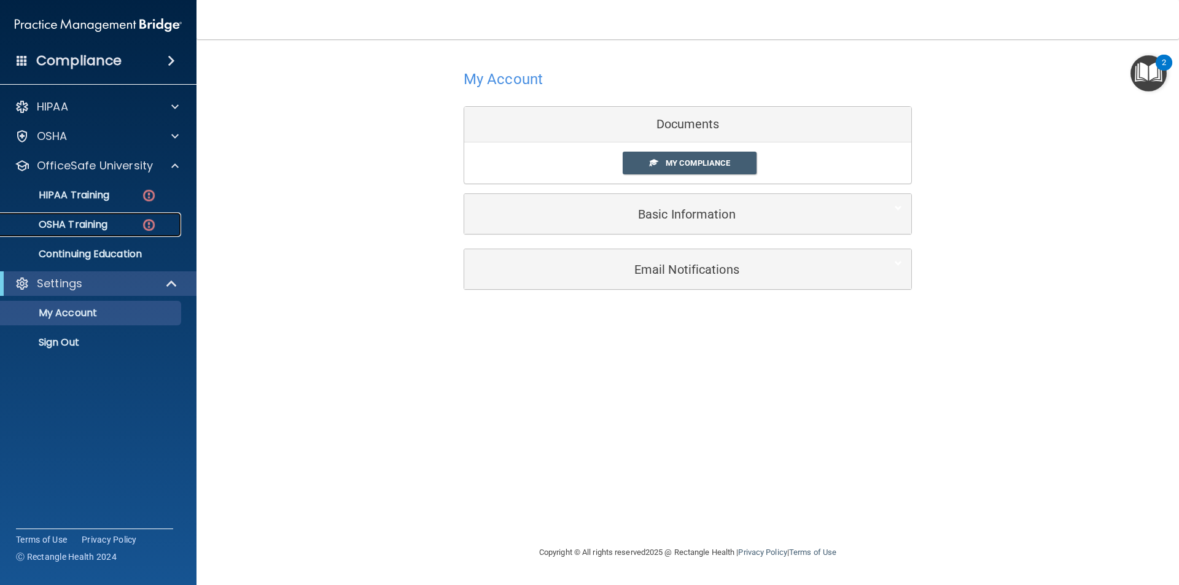
click at [117, 218] on link "OSHA Training" at bounding box center [84, 224] width 193 height 25
